Goal: Task Accomplishment & Management: Use online tool/utility

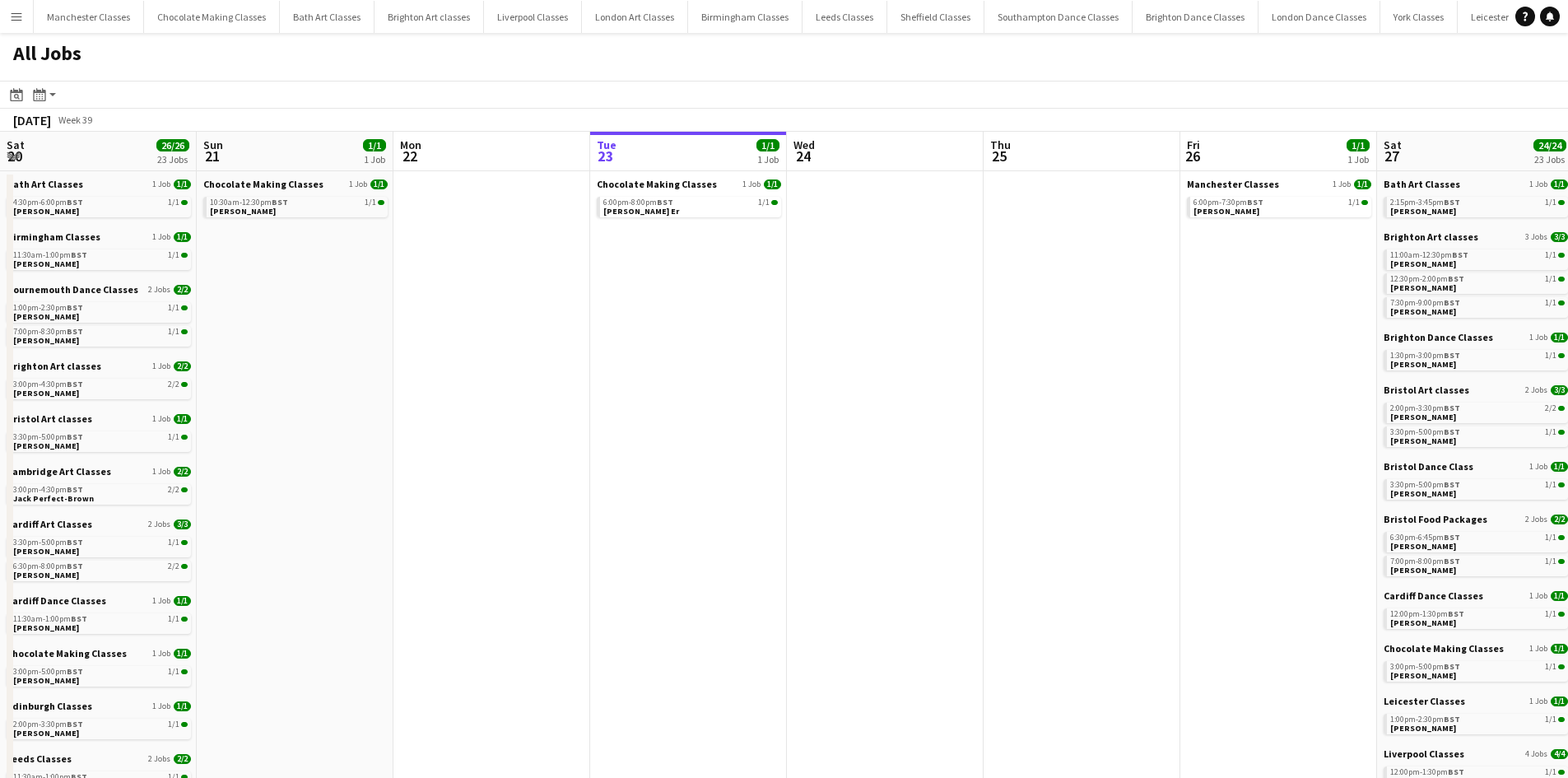
scroll to position [0, 393]
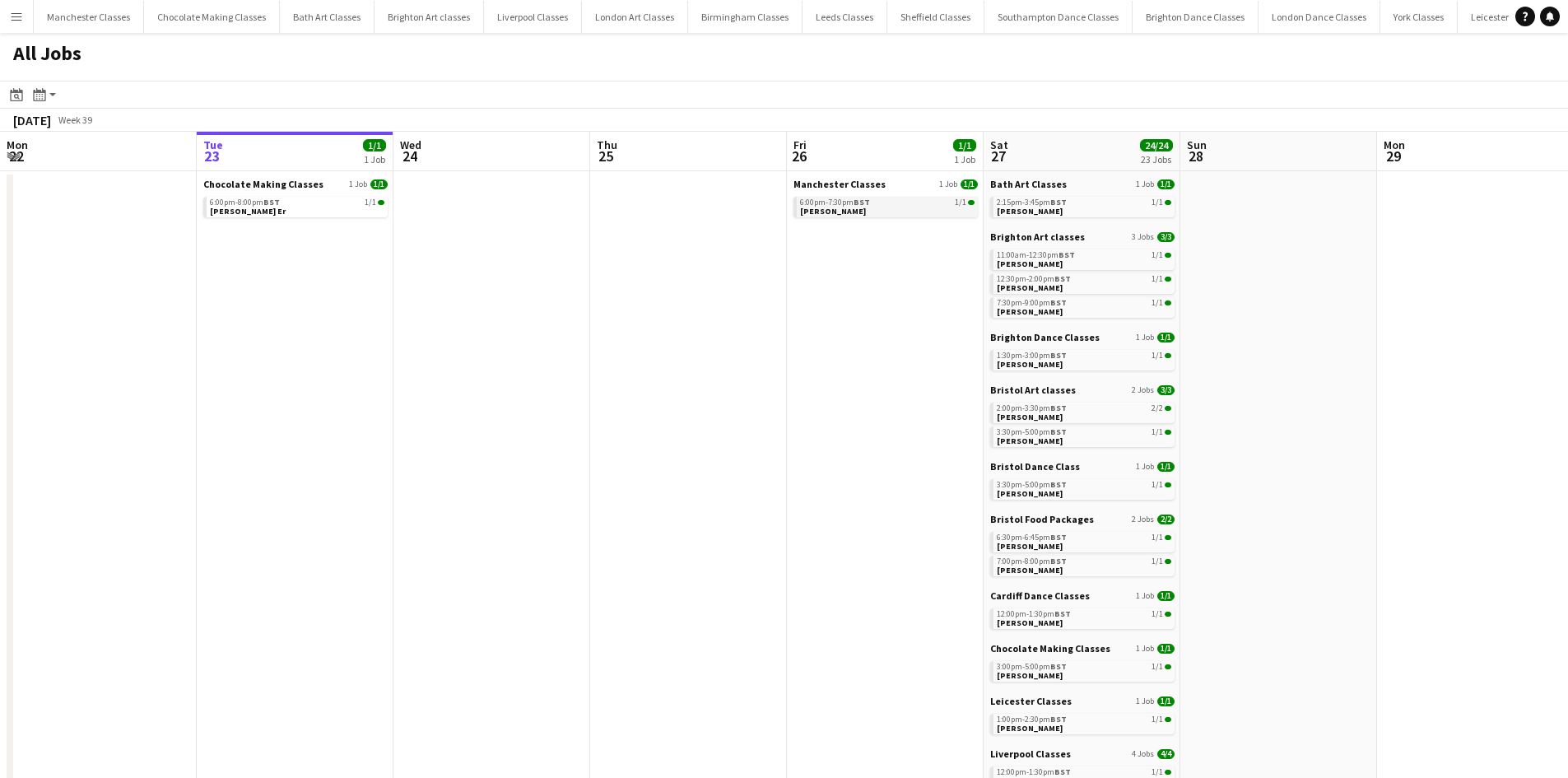
click at [832, 213] on span "[PERSON_NAME]" at bounding box center [833, 212] width 66 height 11
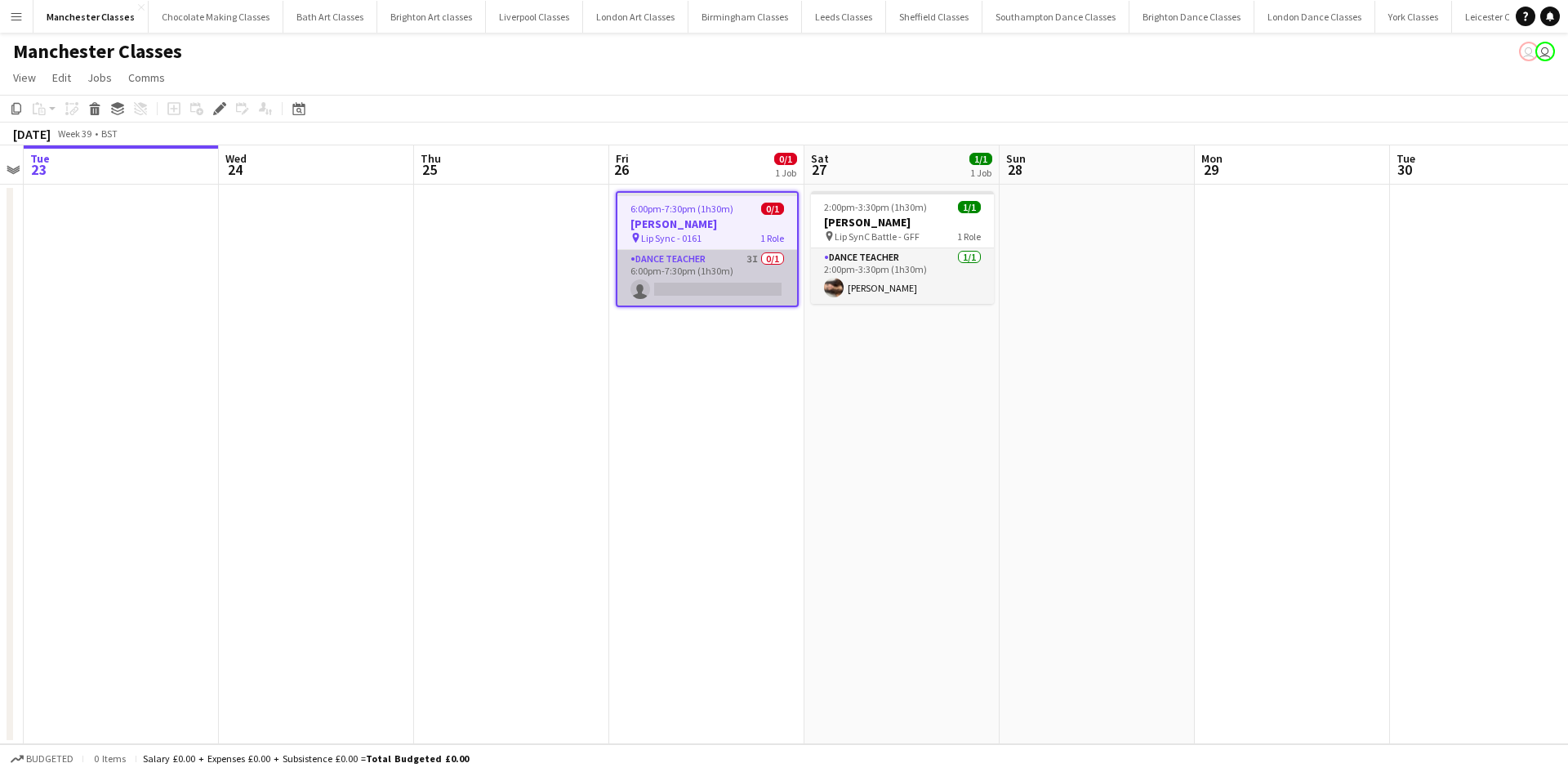
click at [746, 279] on app-card-role "Dance Teacher 3I 0/1 6:00pm-7:30pm (1h30m) single-neutral-actions" at bounding box center [706, 277] width 179 height 56
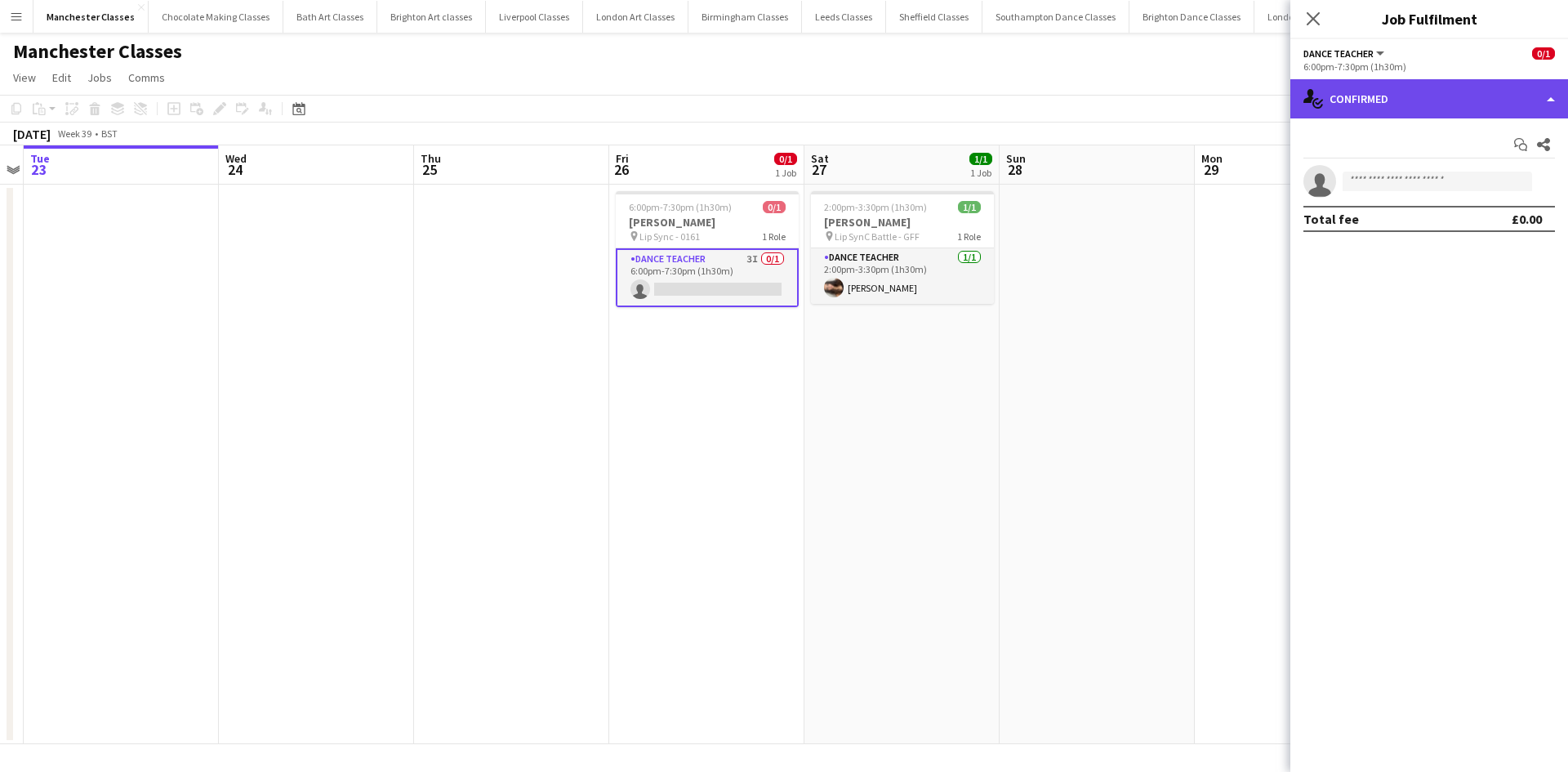
click at [1399, 87] on div "single-neutral-actions-check-2 Confirmed" at bounding box center [1429, 99] width 277 height 40
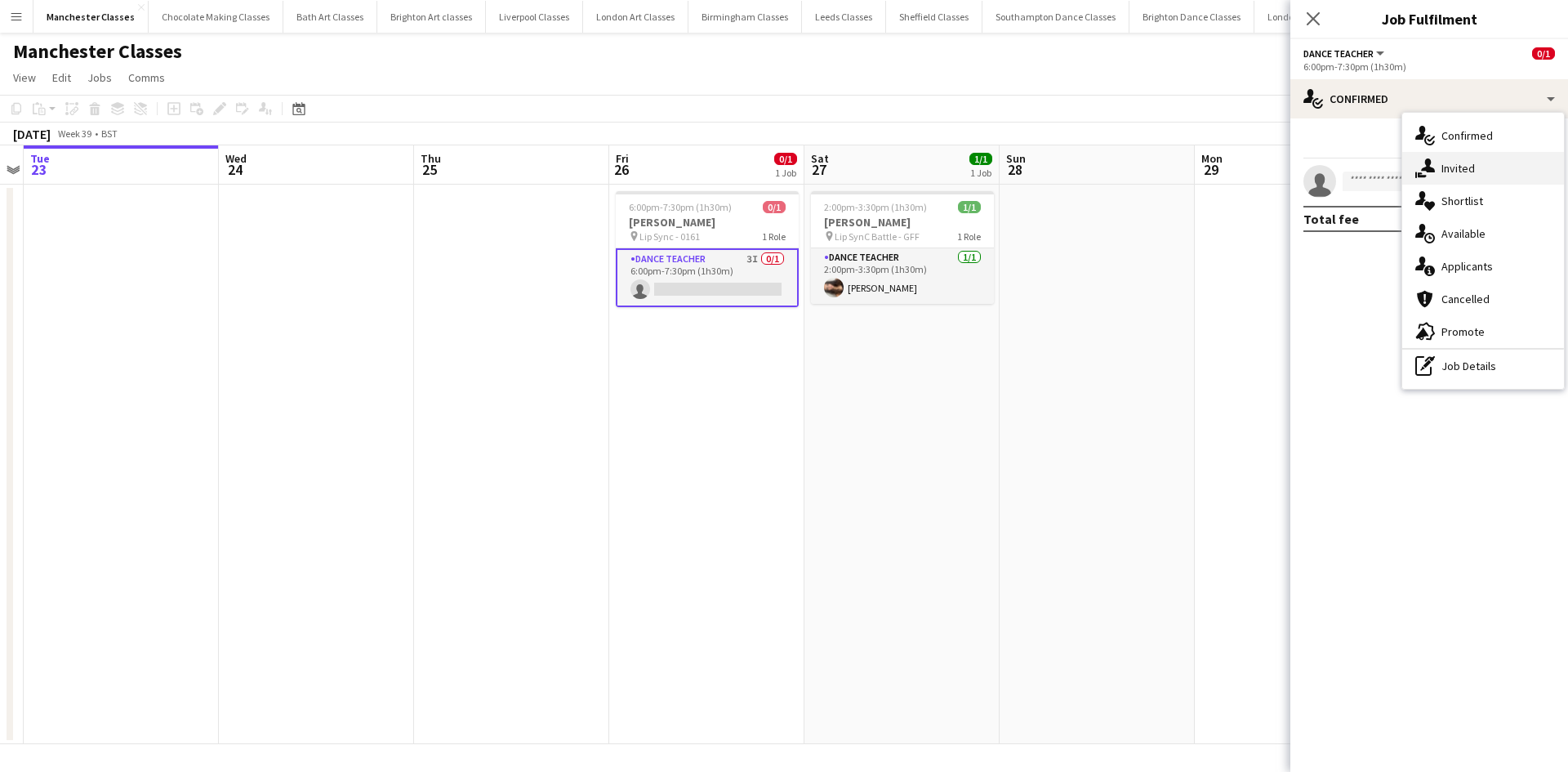
click at [1446, 160] on div "single-neutral-actions-share-1 Invited" at bounding box center [1483, 168] width 162 height 32
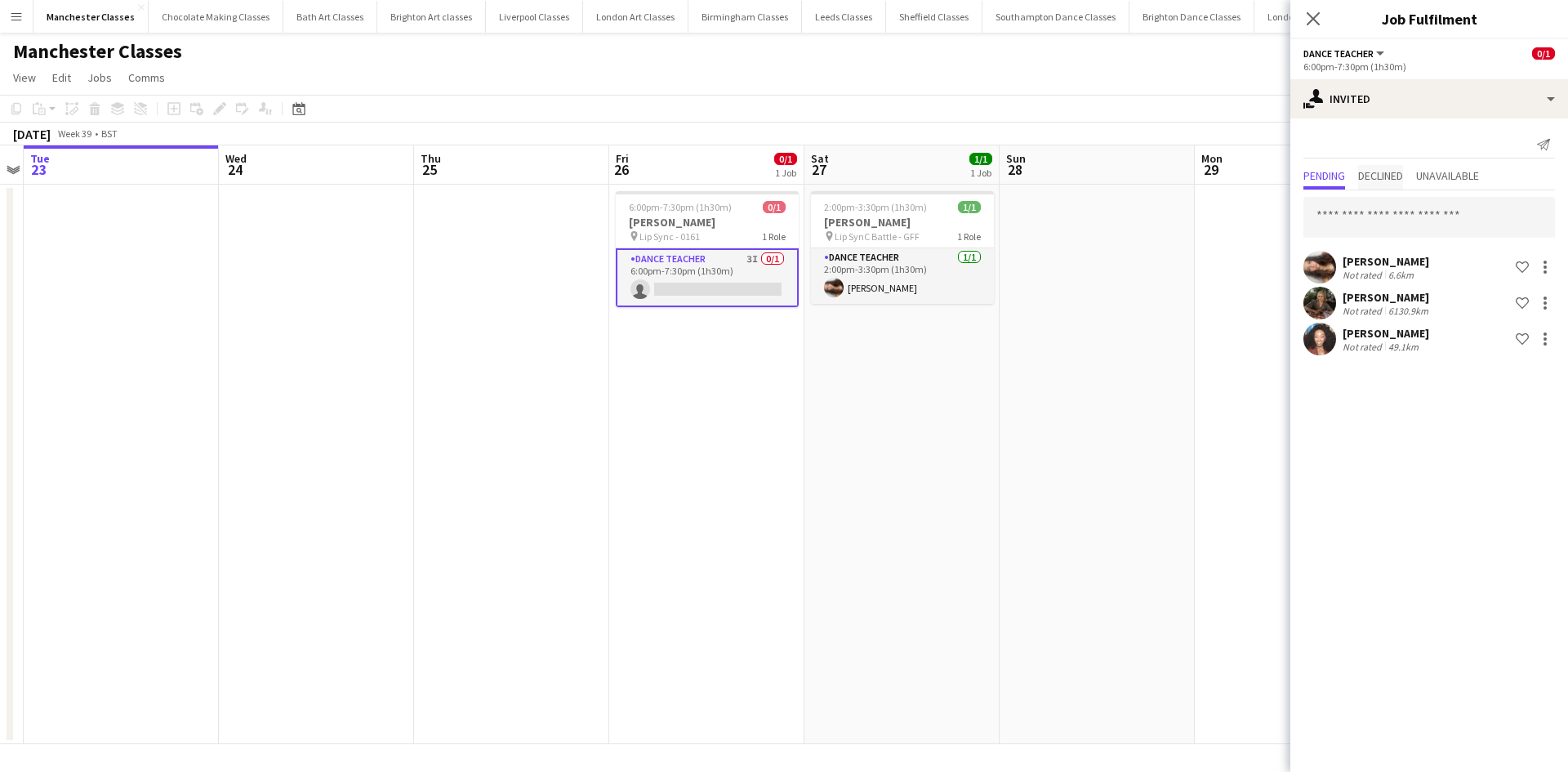
click at [1396, 181] on span "Declined" at bounding box center [1381, 176] width 45 height 12
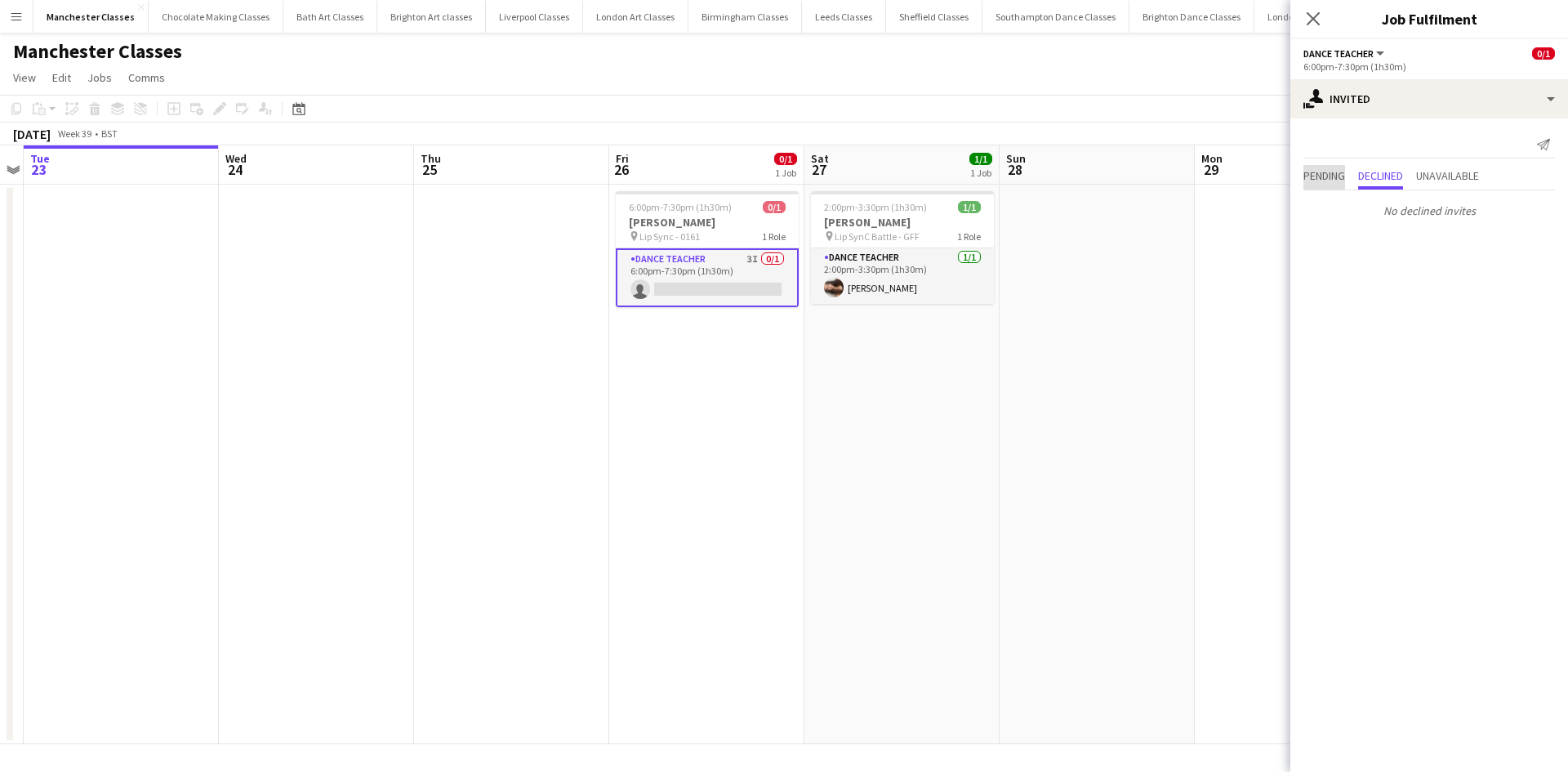
click at [1319, 181] on span "Pending" at bounding box center [1324, 176] width 41 height 12
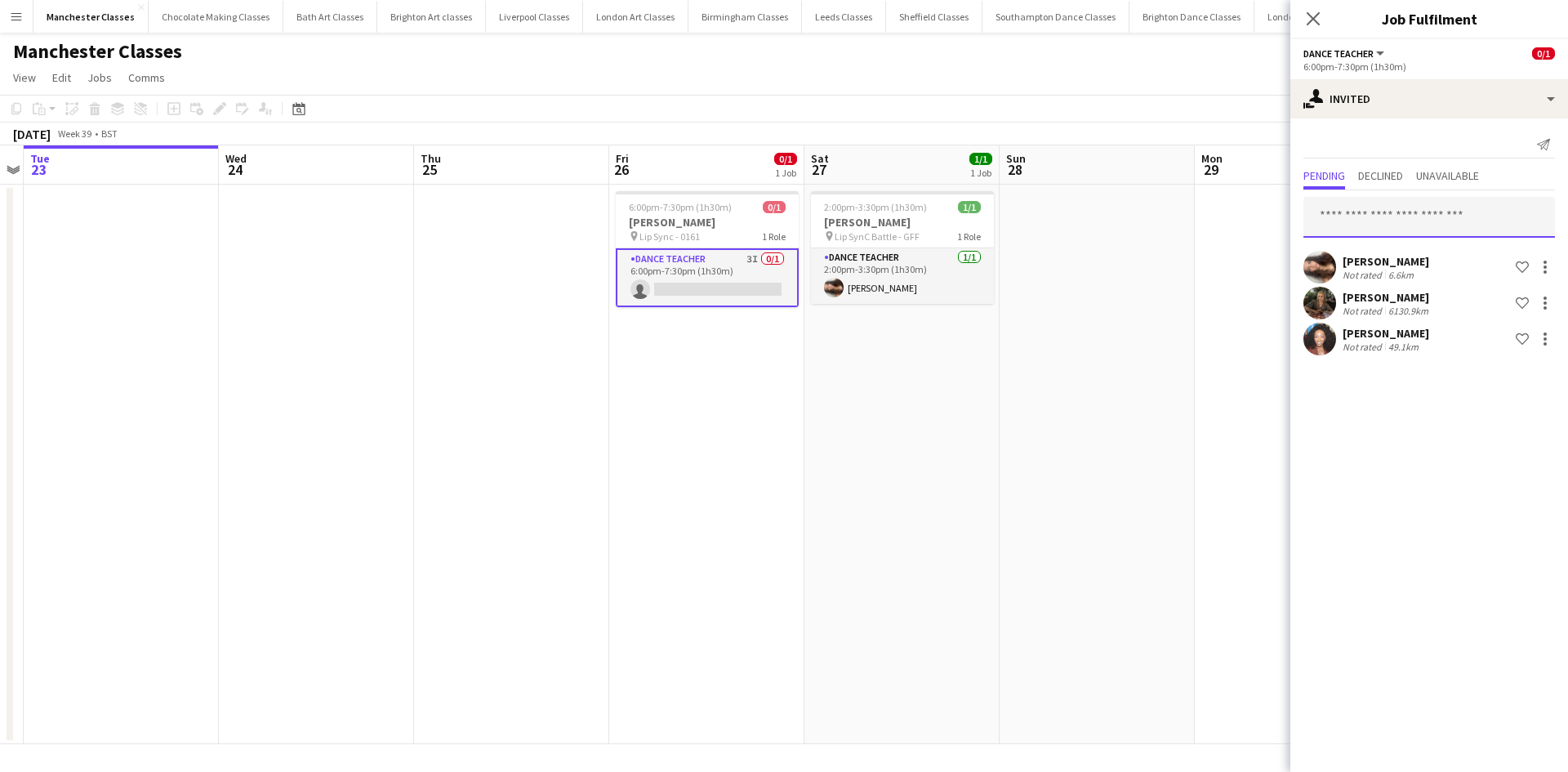
click at [1381, 228] on input "text" at bounding box center [1428, 217] width 251 height 41
type input "***"
click at [1383, 259] on span "Victoria Wilde" at bounding box center [1364, 257] width 94 height 14
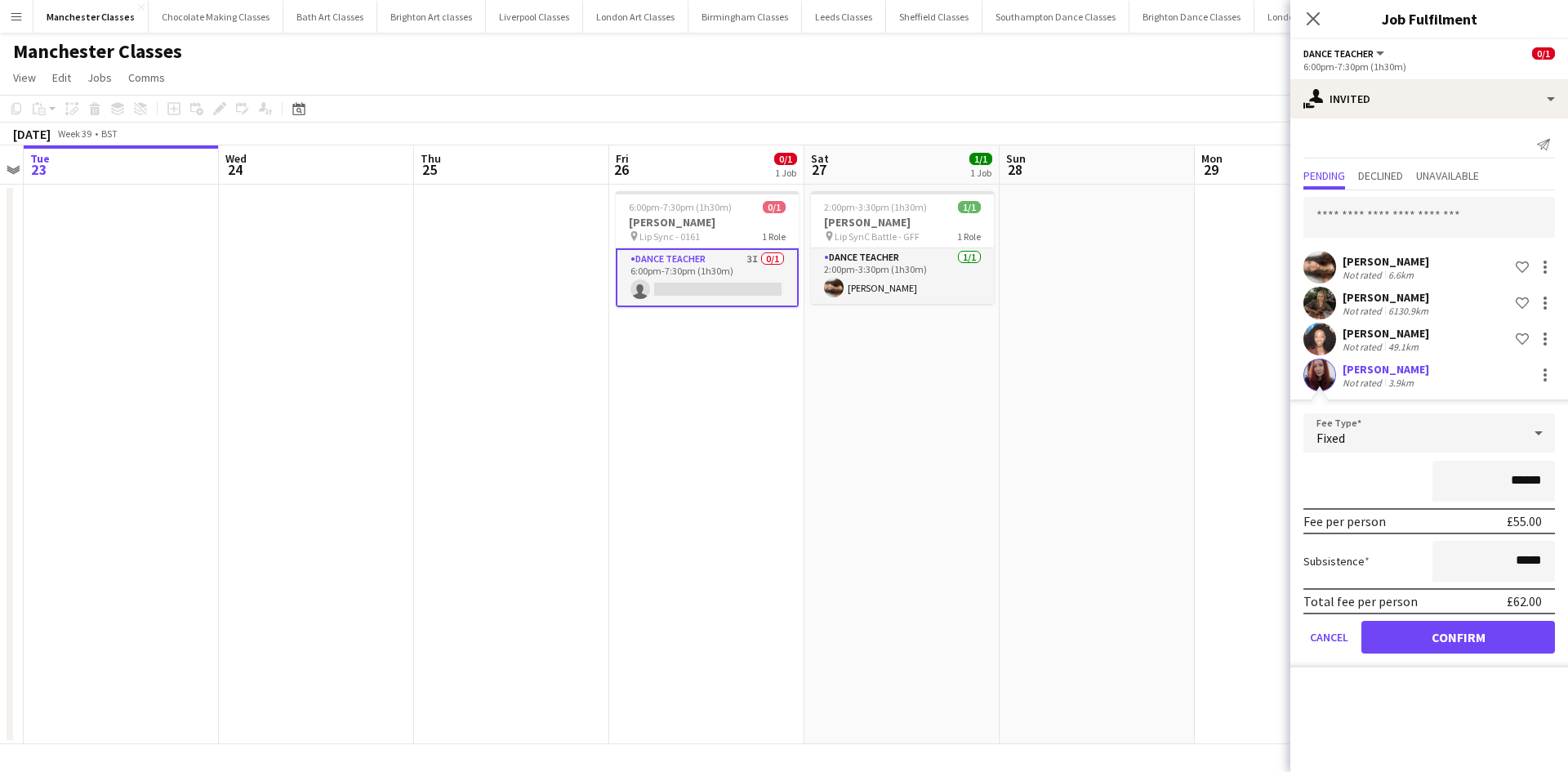
click at [1471, 624] on form "Fee Type Fixed ****** Fee per person £55.00 Subsistence ***** Total fee per per…" at bounding box center [1429, 540] width 277 height 254
click at [1471, 629] on button "Confirm" at bounding box center [1457, 637] width 194 height 32
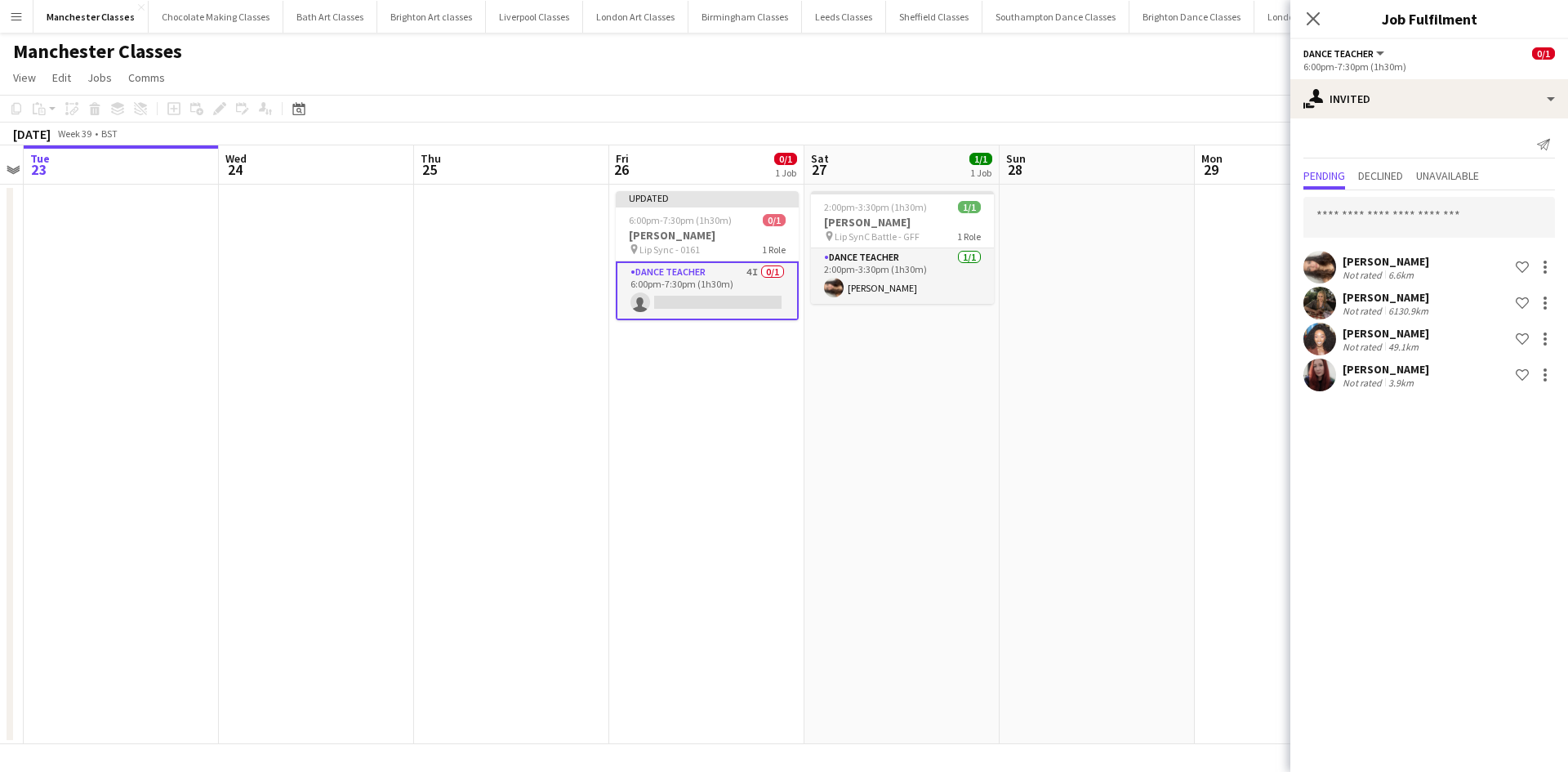
click at [1119, 317] on app-date-cell at bounding box center [1097, 464] width 195 height 559
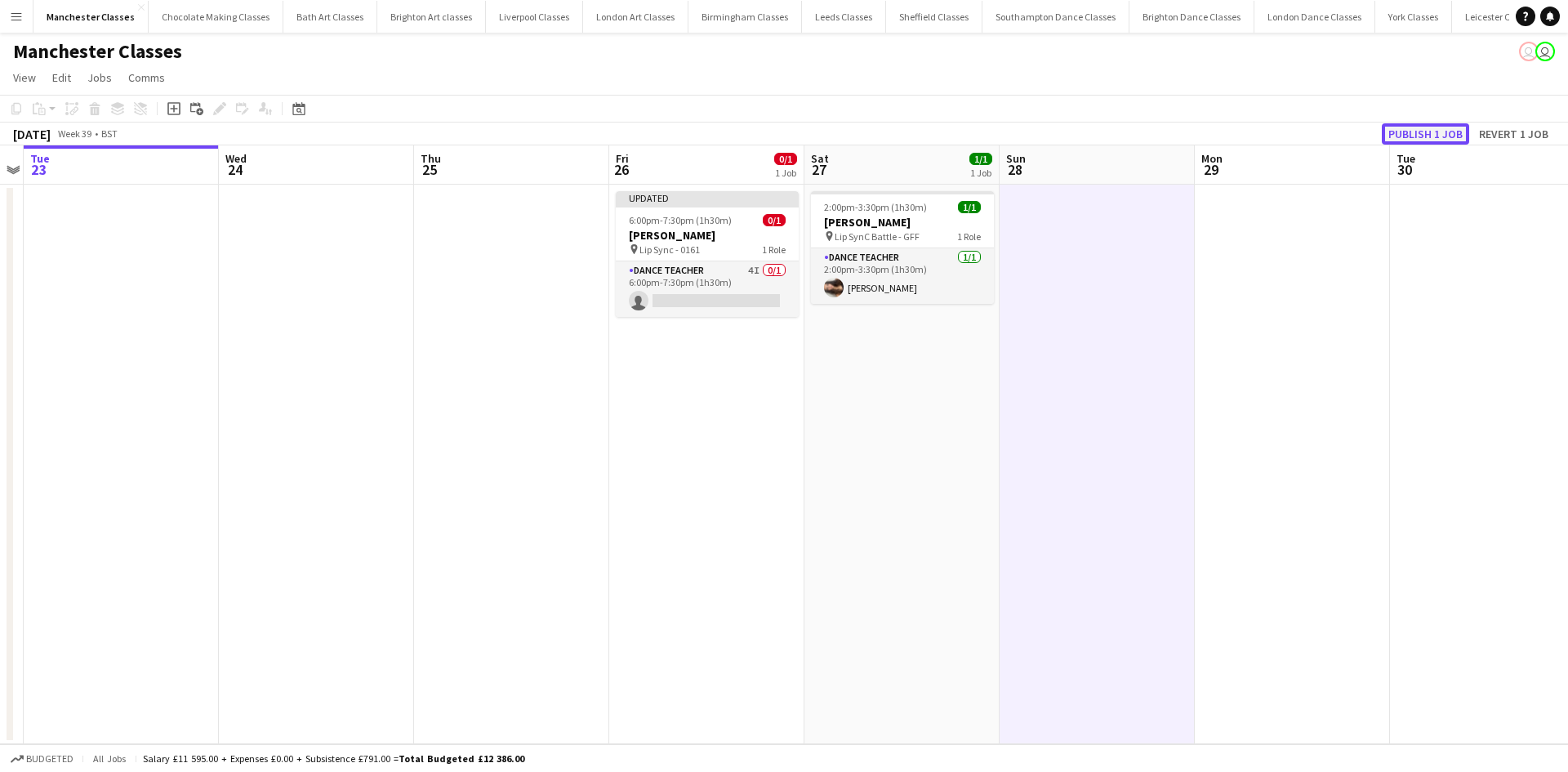
click at [1395, 134] on button "Publish 1 job" at bounding box center [1425, 134] width 87 height 22
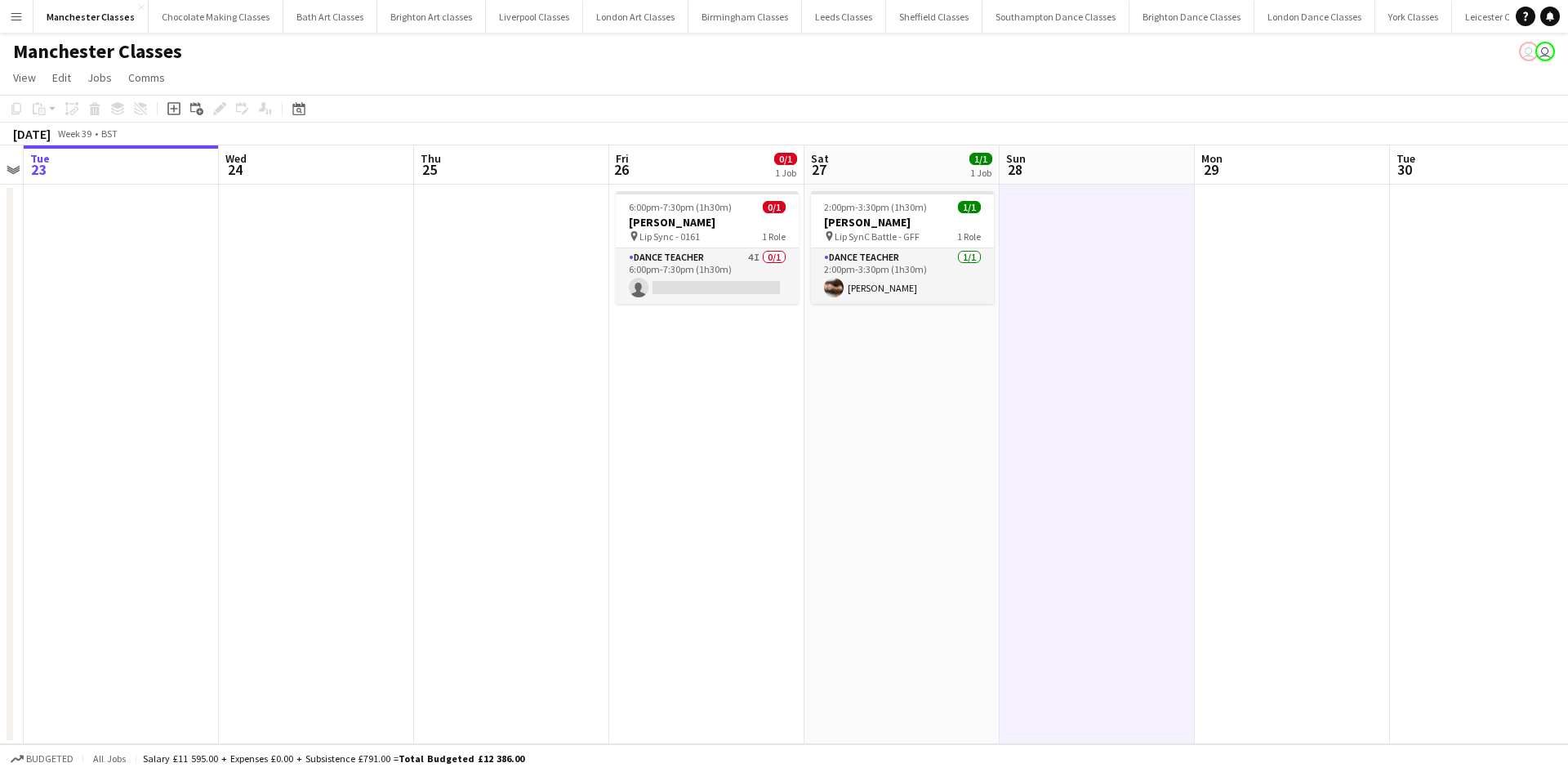
drag, startPoint x: 723, startPoint y: 1, endPoint x: 566, endPoint y: 361, distance: 392.7
click at [566, 361] on app-date-cell at bounding box center [512, 464] width 195 height 559
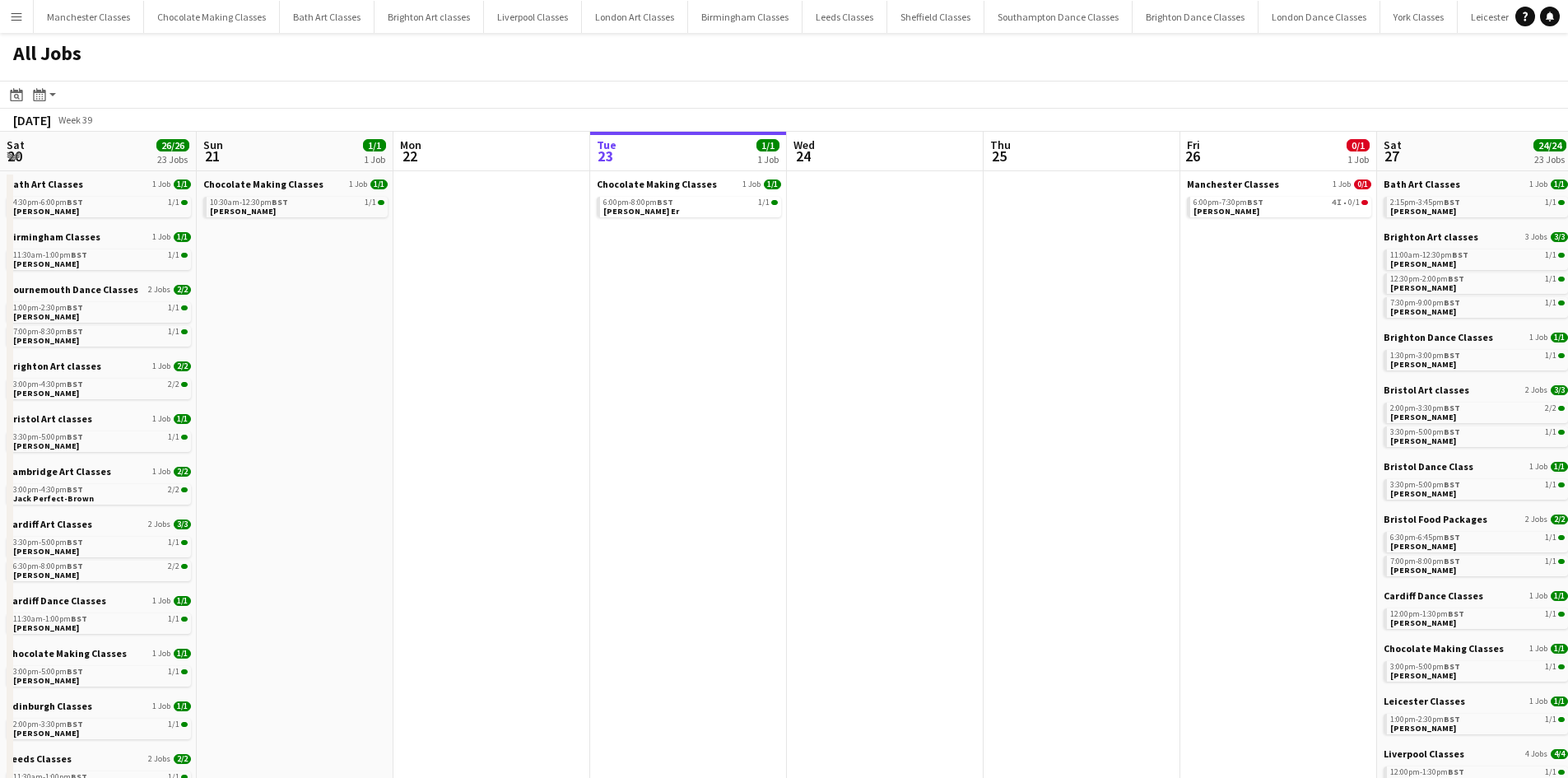
scroll to position [0, 393]
